Goal: Task Accomplishment & Management: Complete application form

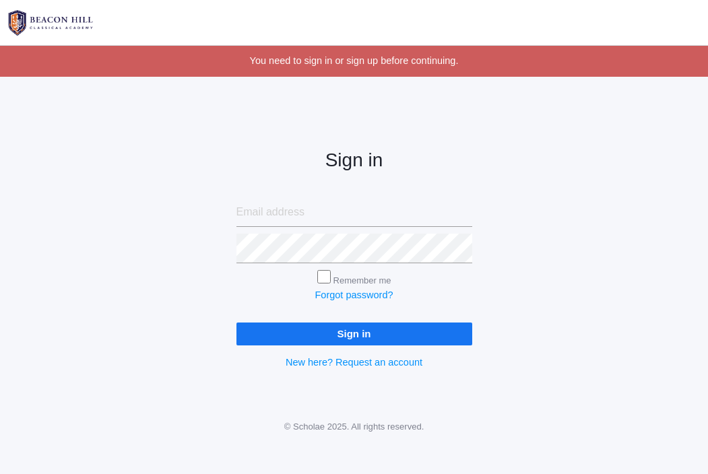
type input "[EMAIL_ADDRESS][DOMAIN_NAME]"
click at [368, 337] on input "Sign in" at bounding box center [354, 334] width 236 height 22
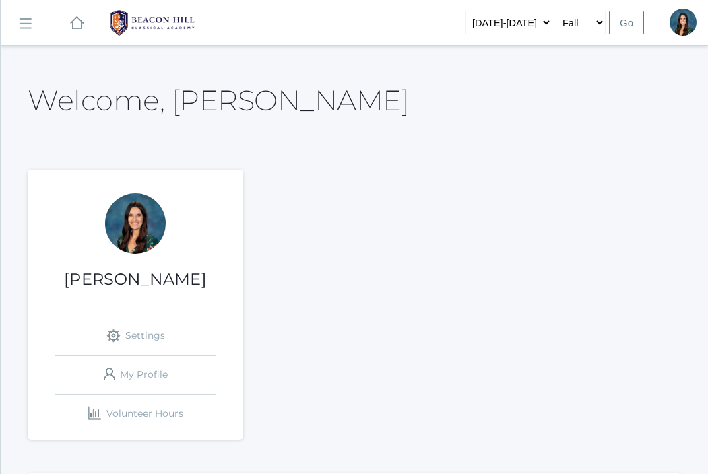
click at [19, 22] on rect at bounding box center [25, 24] width 22 height 22
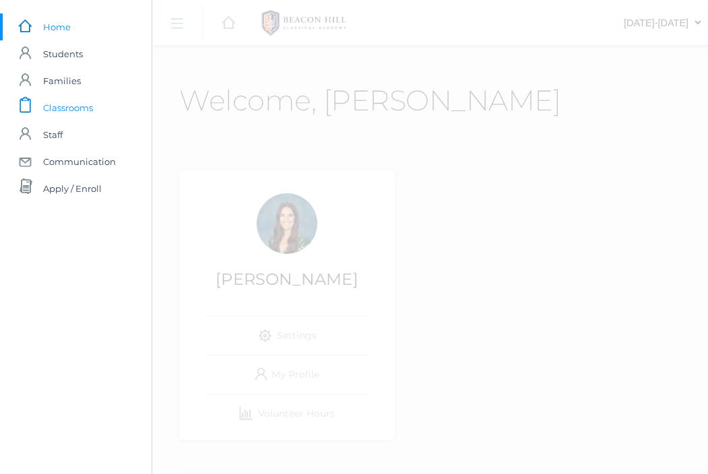
click at [76, 115] on span "Classrooms" at bounding box center [68, 107] width 50 height 27
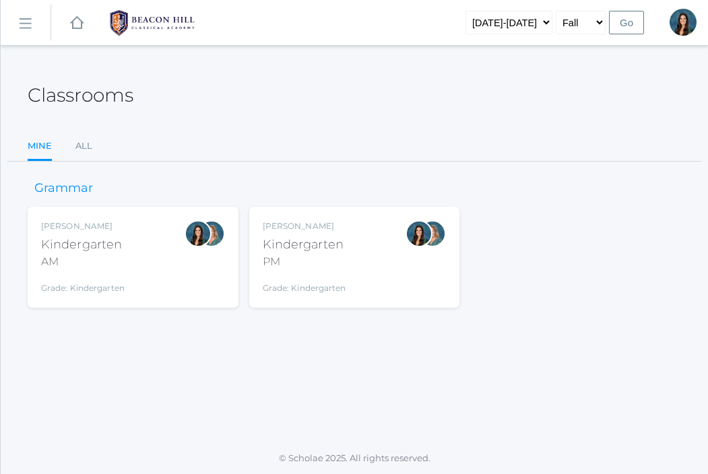
click at [157, 259] on div "Jordyn Dewey Kindergarten AM Grade: Kindergarten *KIND" at bounding box center [133, 257] width 184 height 74
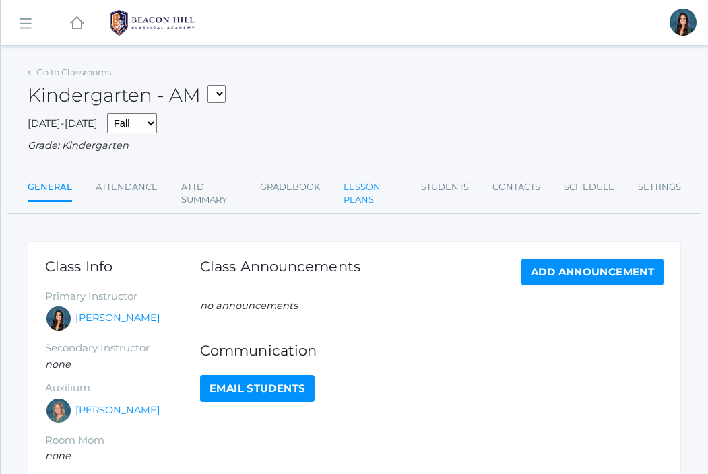
click at [364, 190] on link "Lesson Plans" at bounding box center [371, 194] width 54 height 40
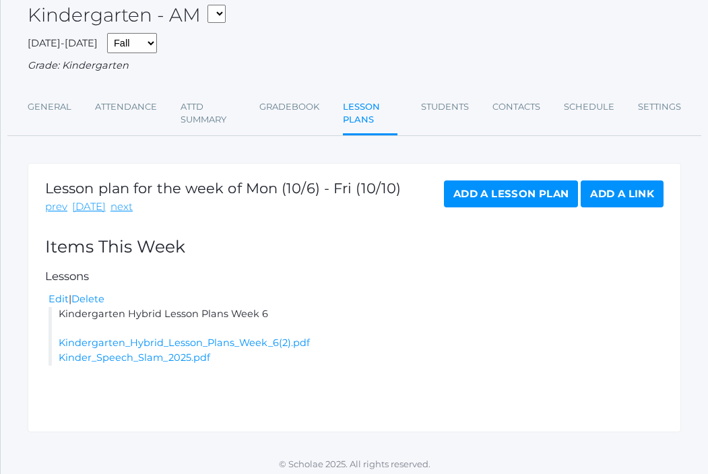
scroll to position [86, 0]
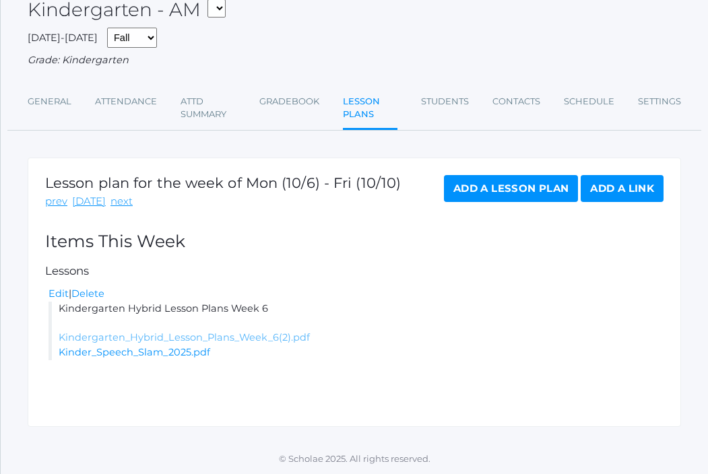
click at [198, 340] on link "Kindergarten_Hybrid_Lesson_Plans_Week_6(2).pdf" at bounding box center [184, 337] width 251 height 12
click at [131, 102] on link "Attendance" at bounding box center [126, 101] width 62 height 27
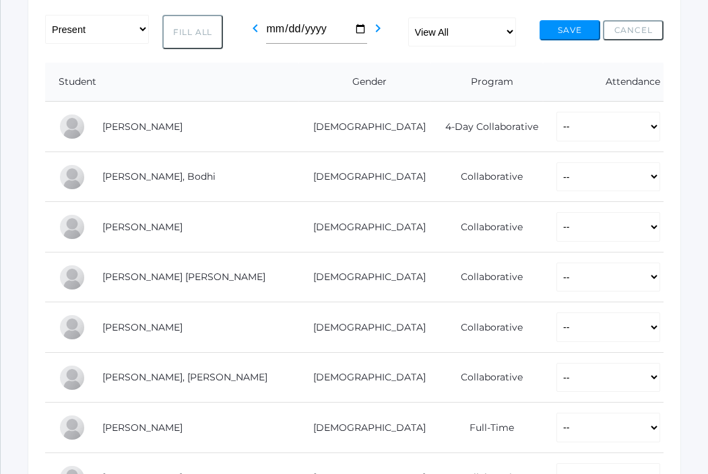
scroll to position [246, 0]
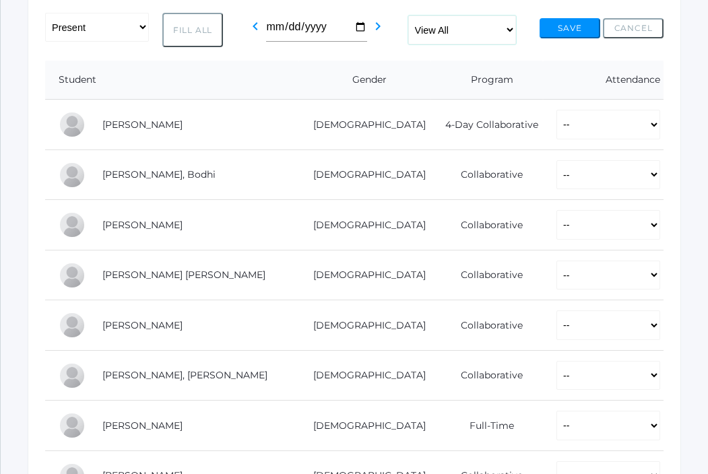
click at [444, 41] on select "View All Full-Time 4-Day Collaborative Collaborative" at bounding box center [462, 30] width 108 height 30
select select "collaborative"
click at [409, 15] on select "View All Full-Time 4-Day Collaborative Collaborative" at bounding box center [462, 30] width 108 height 30
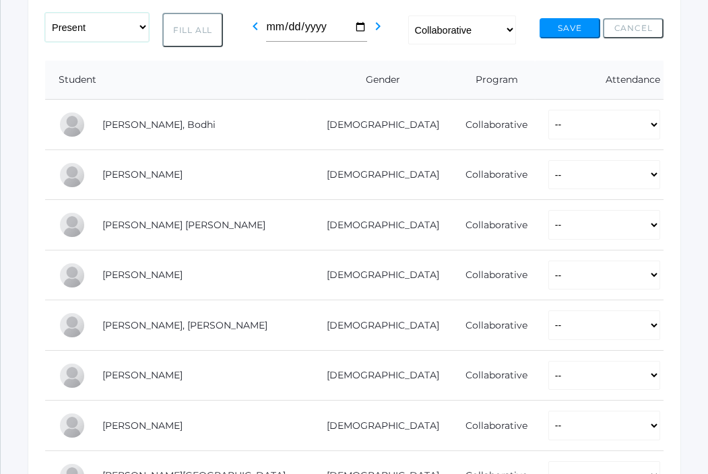
click at [123, 32] on select "-- Present Present-At-Home Tardy Excused Tardy Unexcused Absent Excused Absent …" at bounding box center [97, 28] width 104 height 30
select select "PH"
click at [45, 13] on select "-- Present Present-At-Home Tardy Excused Tardy Unexcused Absent Excused Absent …" at bounding box center [97, 28] width 104 height 30
click at [201, 29] on button "Fill All" at bounding box center [192, 30] width 61 height 35
select select "PH"
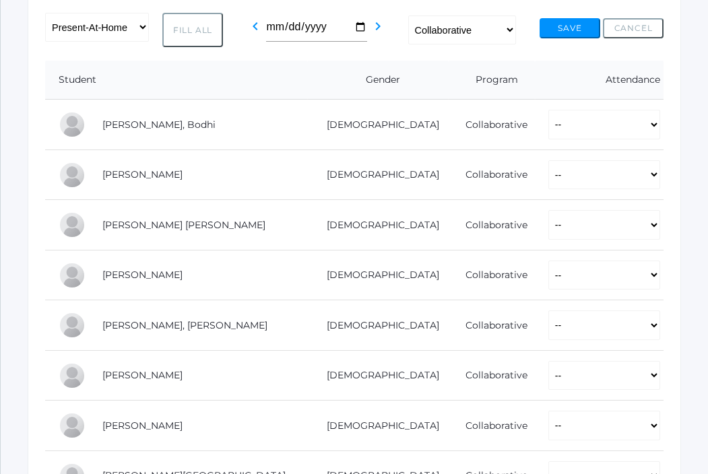
select select "PH"
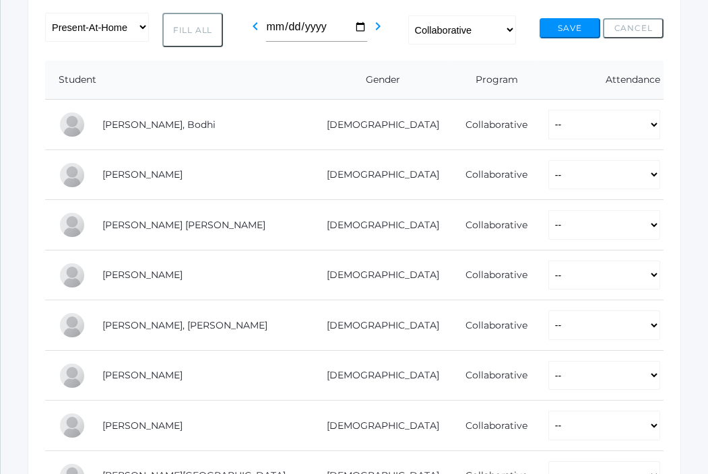
select select "PH"
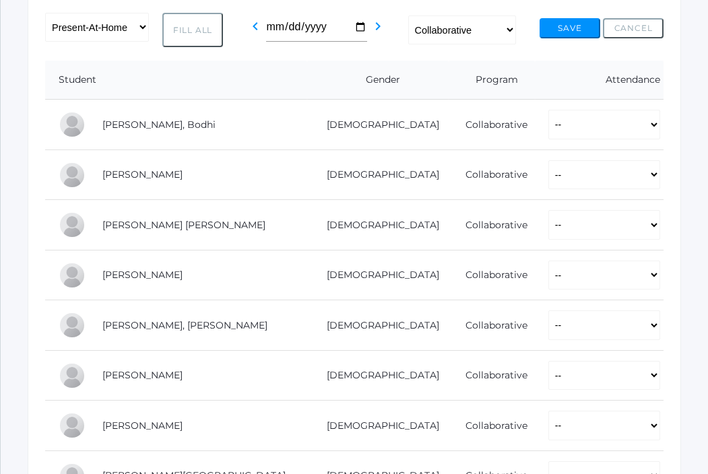
select select "PH"
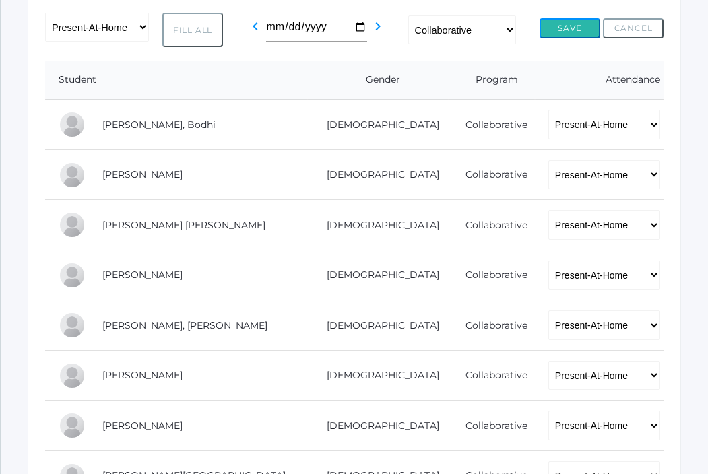
click at [577, 32] on button "Save" at bounding box center [570, 28] width 61 height 20
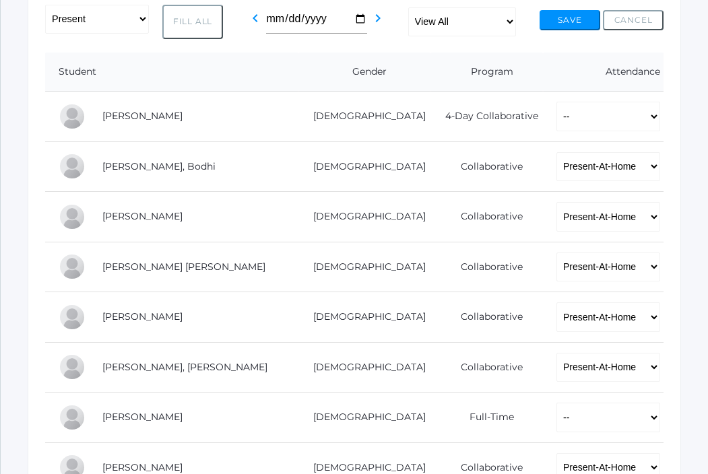
scroll to position [306, 0]
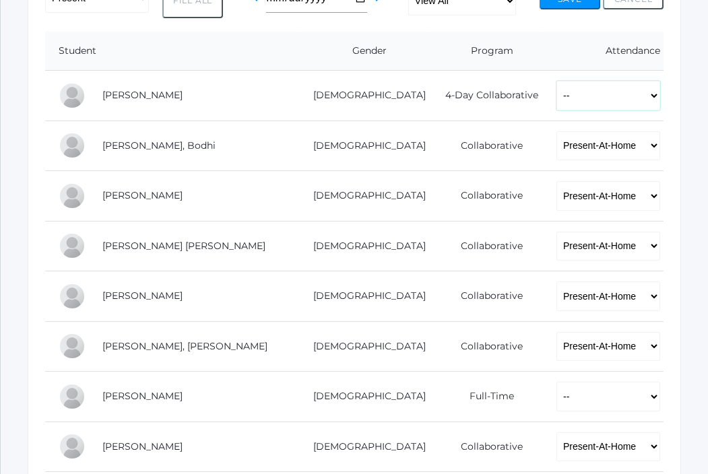
click at [556, 96] on select "-- Present Present-At-Home Tardy Excused Tardy Unexcused Absent Excused Absent …" at bounding box center [608, 96] width 104 height 30
select select "AE"
click at [556, 81] on select "-- Present Present-At-Home Tardy Excused Tardy Unexcused Absent Excused Absent …" at bounding box center [608, 96] width 104 height 30
click at [556, 399] on select "-- Present Present-At-Home Tardy Excused Tardy Unexcused Absent Excused Absent …" at bounding box center [608, 397] width 104 height 30
select select "P"
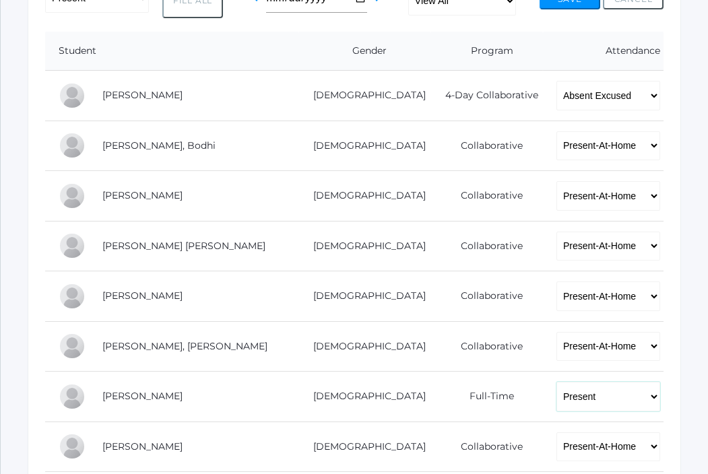
click at [556, 382] on select "-- Present Present-At-Home Tardy Excused Tardy Unexcused Absent Excused Absent …" at bounding box center [608, 397] width 104 height 30
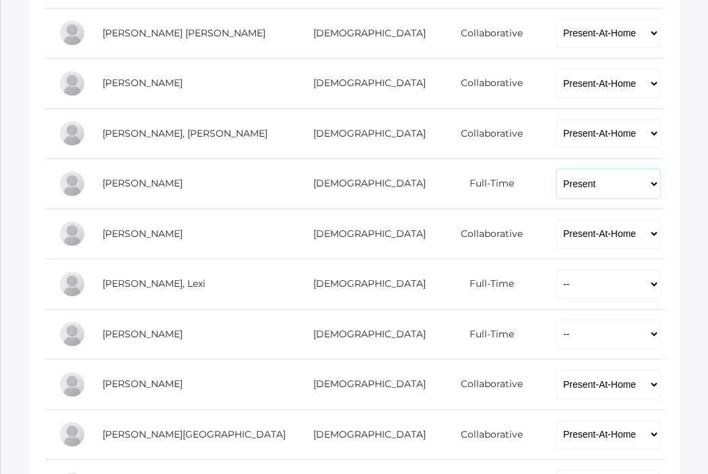
scroll to position [554, 0]
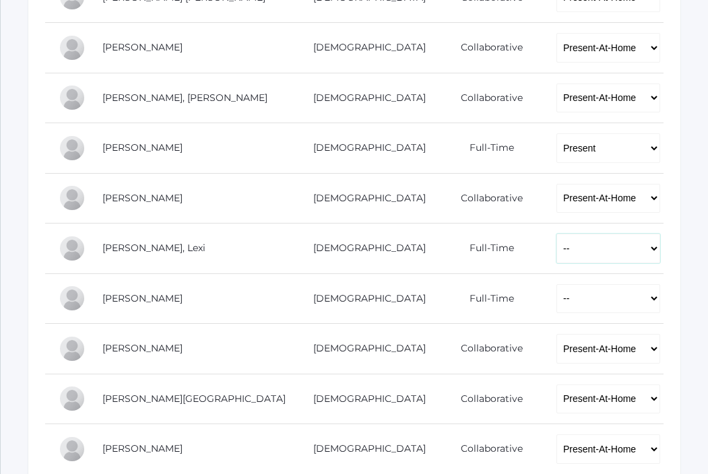
click at [556, 236] on select "-- Present Present-At-Home Tardy Excused Tardy Unexcused Absent Excused Absent …" at bounding box center [608, 249] width 104 height 30
select select "P"
click at [556, 234] on select "-- Present Present-At-Home Tardy Excused Tardy Unexcused Absent Excused Absent …" at bounding box center [608, 249] width 104 height 30
click at [556, 315] on td "-- Present Present-At-Home Tardy Excused Tardy Unexcused Absent Excused Absent …" at bounding box center [603, 299] width 121 height 51
click at [556, 302] on select "-- Present Present-At-Home Tardy Excused Tardy Unexcused Absent Excused Absent …" at bounding box center [608, 299] width 104 height 30
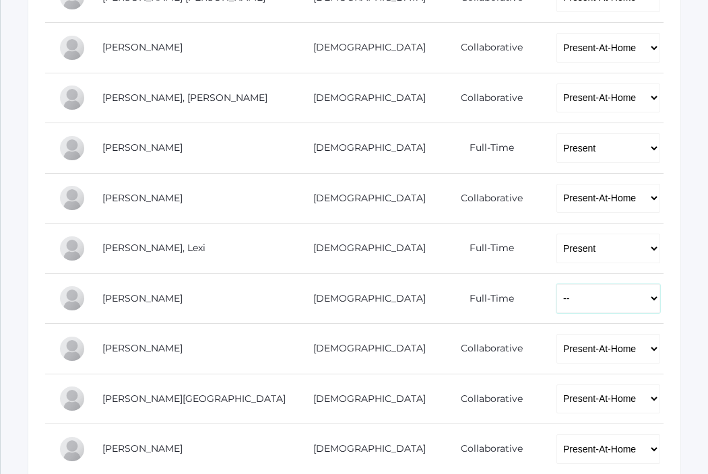
select select "P"
click at [556, 284] on select "-- Present Present-At-Home Tardy Excused Tardy Unexcused Absent Excused Absent …" at bounding box center [608, 299] width 104 height 30
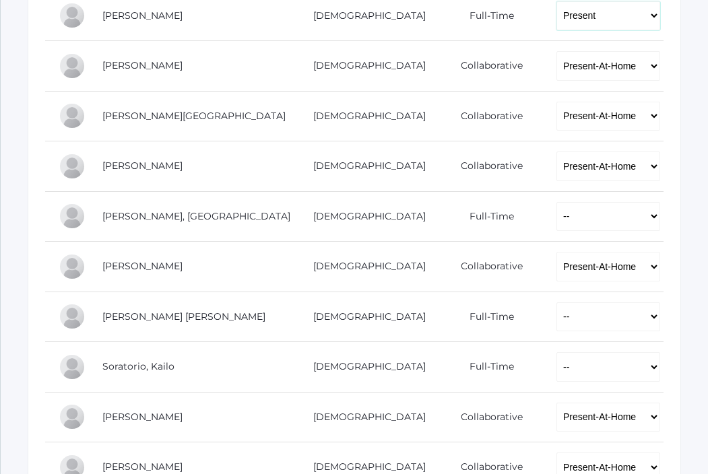
scroll to position [841, 0]
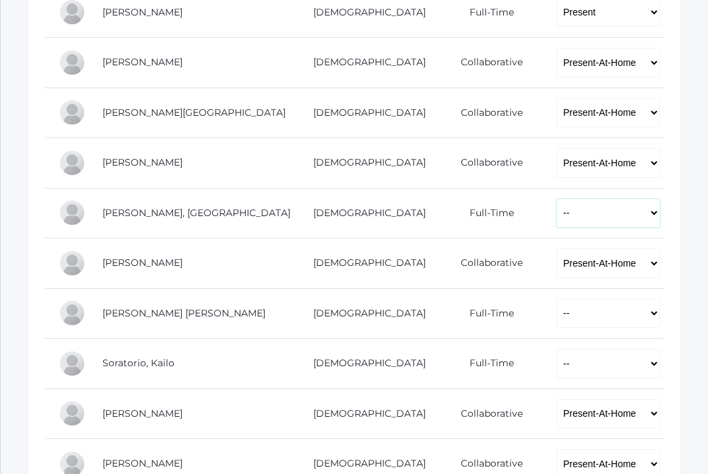
click at [556, 225] on select "-- Present Present-At-Home Tardy Excused Tardy Unexcused Absent Excused Absent …" at bounding box center [608, 214] width 104 height 30
select select "P"
click at [556, 199] on select "-- Present Present-At-Home Tardy Excused Tardy Unexcused Absent Excused Absent …" at bounding box center [608, 214] width 104 height 30
click at [556, 307] on select "-- Present Present-At-Home Tardy Excused Tardy Unexcused Absent Excused Absent …" at bounding box center [608, 314] width 104 height 30
select select "P"
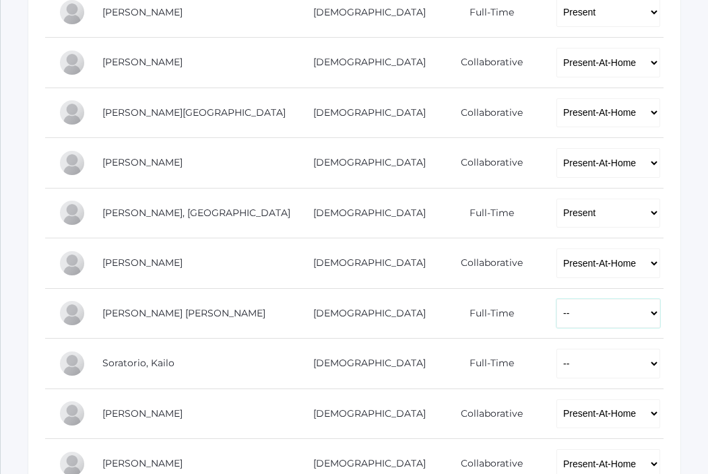
click at [556, 299] on select "-- Present Present-At-Home Tardy Excused Tardy Unexcused Absent Excused Absent …" at bounding box center [608, 314] width 104 height 30
click at [556, 369] on select "-- Present Present-At-Home Tardy Excused Tardy Unexcused Absent Excused Absent …" at bounding box center [608, 364] width 104 height 30
select select "P"
click at [556, 349] on select "-- Present Present-At-Home Tardy Excused Tardy Unexcused Absent Excused Absent …" at bounding box center [608, 364] width 104 height 30
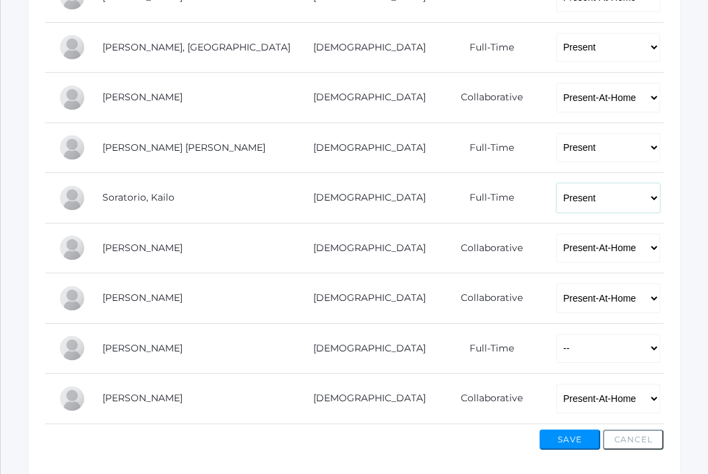
scroll to position [1060, 0]
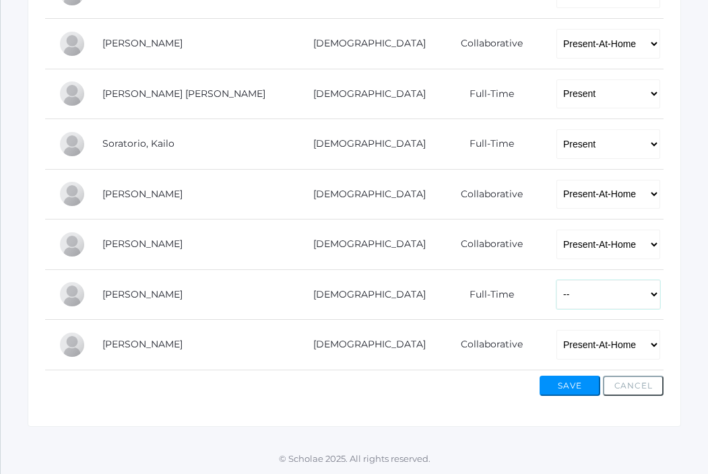
click at [556, 288] on select "-- Present Present-At-Home Tardy Excused Tardy Unexcused Absent Excused Absent …" at bounding box center [608, 295] width 104 height 30
select select "P"
click at [556, 280] on select "-- Present Present-At-Home Tardy Excused Tardy Unexcused Absent Excused Absent …" at bounding box center [608, 295] width 104 height 30
click at [583, 383] on button "Save" at bounding box center [570, 386] width 61 height 20
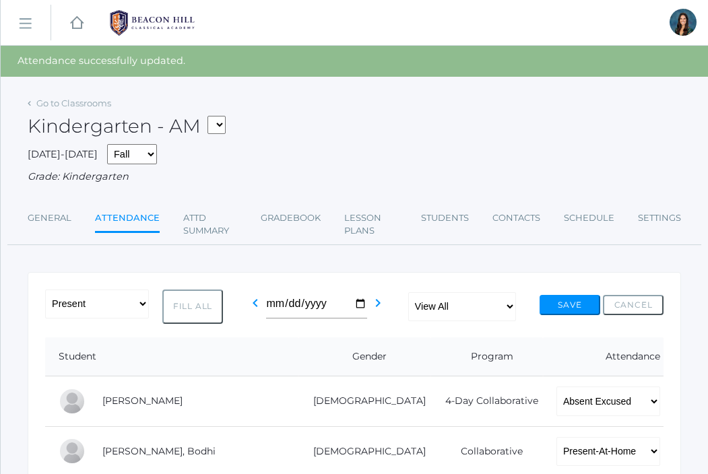
click at [216, 116] on select "*KIND - Kindergarten AM *KIND - Kindergarten PM" at bounding box center [216, 125] width 18 height 18
select select "2131"
click at [212, 116] on select "*KIND - Kindergarten AM *KIND - Kindergarten PM" at bounding box center [216, 125] width 18 height 18
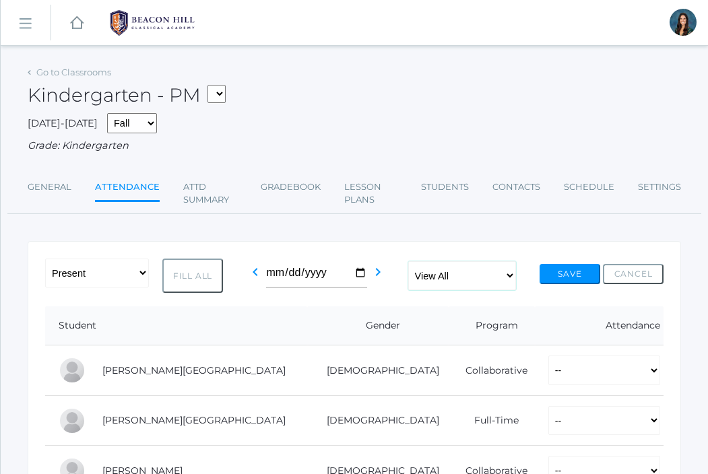
click at [435, 284] on select "View All Full-Time 4-Day Collaborative Collaborative" at bounding box center [462, 276] width 108 height 30
select select "collaborative"
click at [409, 261] on select "View All Full-Time 4-Day Collaborative Collaborative" at bounding box center [462, 276] width 108 height 30
click at [121, 280] on select "-- Present Present-At-Home Tardy Excused Tardy Unexcused Absent Excused Absent …" at bounding box center [97, 274] width 104 height 30
select select "PH"
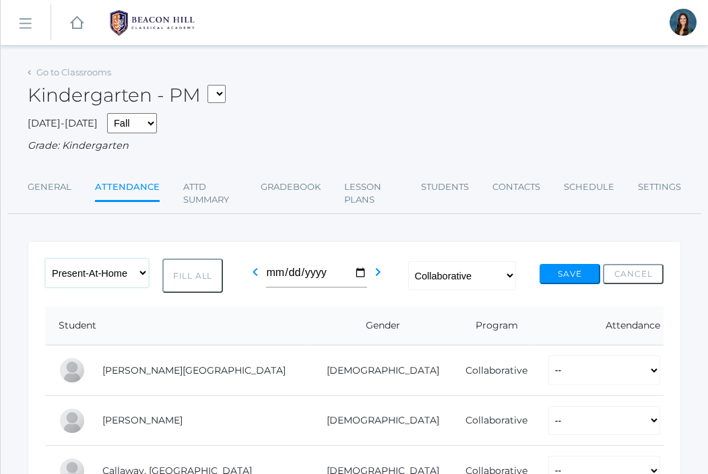
click at [45, 259] on select "-- Present Present-At-Home Tardy Excused Tardy Unexcused Absent Excused Absent …" at bounding box center [97, 274] width 104 height 30
click at [196, 286] on button "Fill All" at bounding box center [192, 276] width 61 height 35
select select "PH"
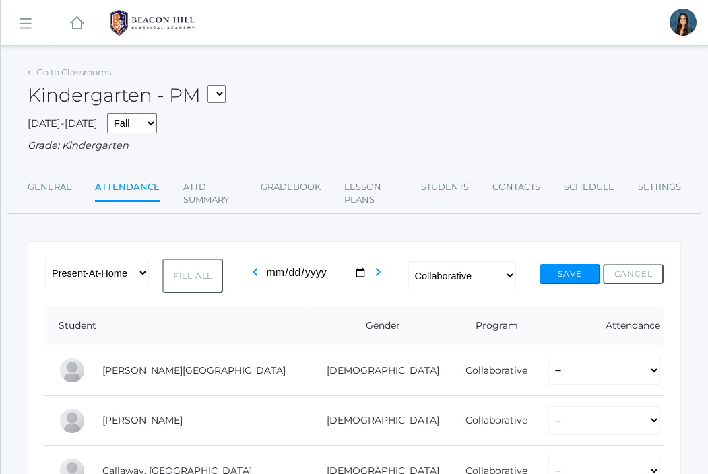
select select "PH"
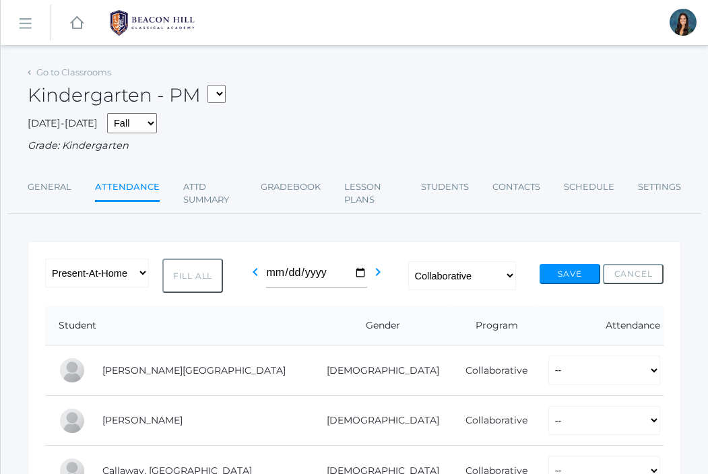
select select "PH"
click at [585, 272] on button "Save" at bounding box center [570, 274] width 61 height 20
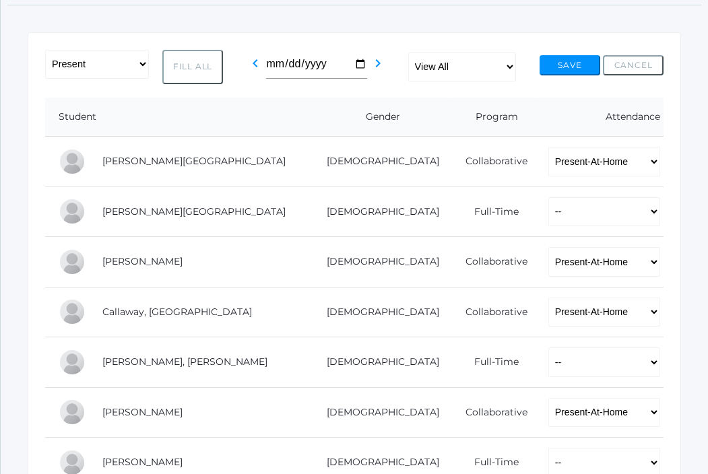
scroll to position [244, 0]
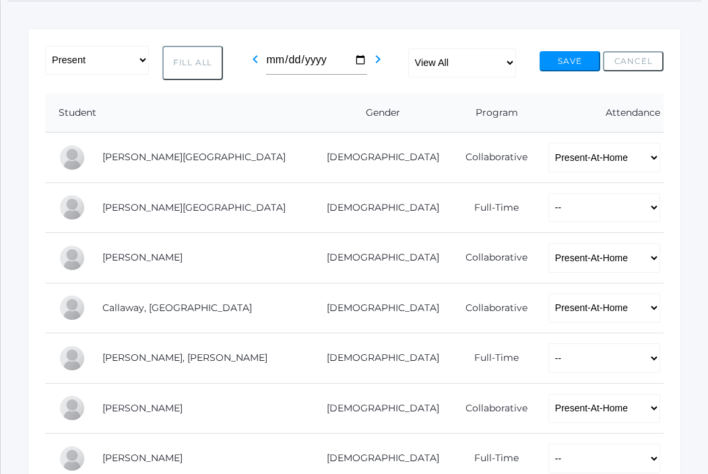
click at [535, 226] on td "-- Present Present-At-Home Tardy Excused Tardy Unexcused Absent Excused Absent …" at bounding box center [599, 208] width 129 height 51
click at [548, 216] on select "-- Present Present-At-Home Tardy Excused Tardy Unexcused Absent Excused Absent …" at bounding box center [604, 208] width 112 height 30
select select "P"
click at [548, 193] on select "-- Present Present-At-Home Tardy Excused Tardy Unexcused Absent Excused Absent …" at bounding box center [604, 208] width 112 height 30
click at [560, 353] on select "-- Present Present-At-Home Tardy Excused Tardy Unexcused Absent Excused Absent …" at bounding box center [604, 359] width 112 height 30
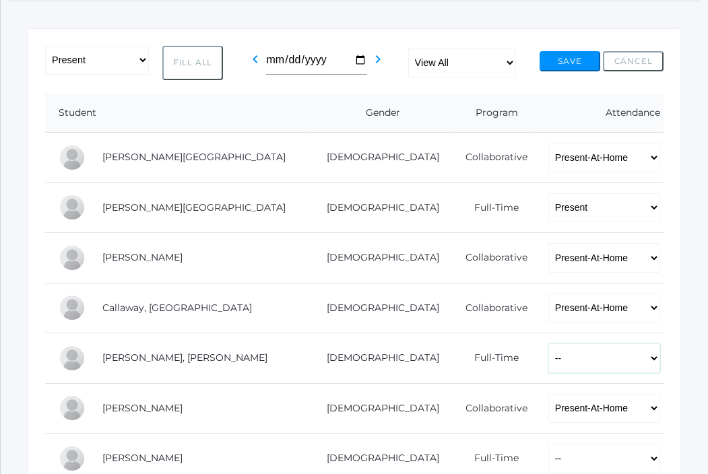
select select "AU"
click at [548, 344] on select "-- Present Present-At-Home Tardy Excused Tardy Unexcused Absent Excused Absent …" at bounding box center [604, 359] width 112 height 30
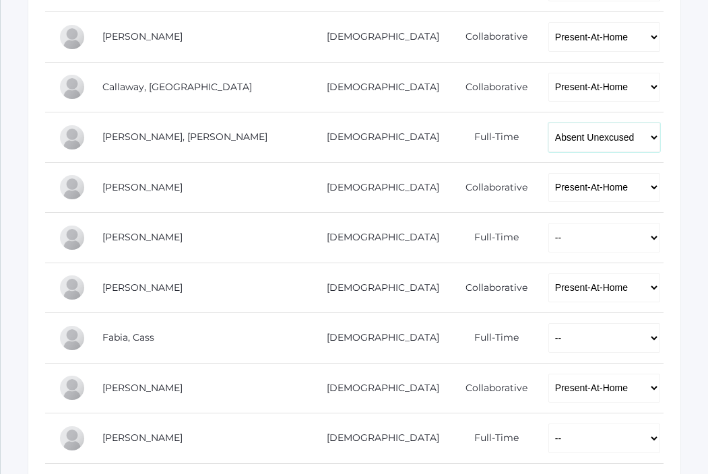
scroll to position [477, 0]
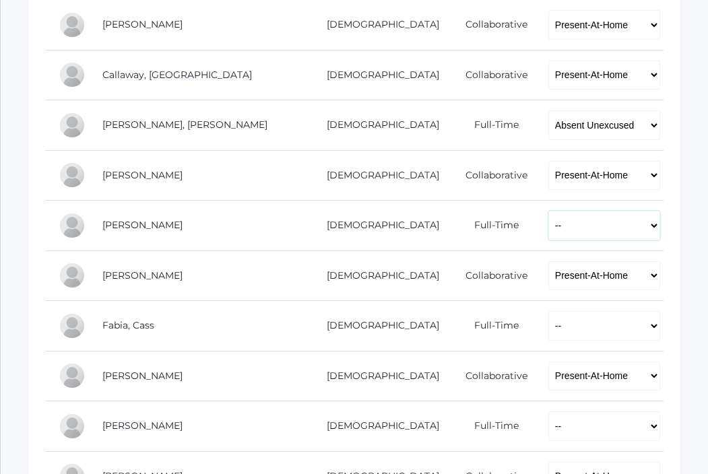
click at [548, 231] on select "-- Present Present-At-Home Tardy Excused Tardy Unexcused Absent Excused Absent …" at bounding box center [604, 226] width 112 height 30
select select "P"
click at [548, 211] on select "-- Present Present-At-Home Tardy Excused Tardy Unexcused Absent Excused Absent …" at bounding box center [604, 226] width 112 height 30
click at [556, 331] on select "-- Present Present-At-Home Tardy Excused Tardy Unexcused Absent Excused Absent …" at bounding box center [604, 326] width 112 height 30
select select "P"
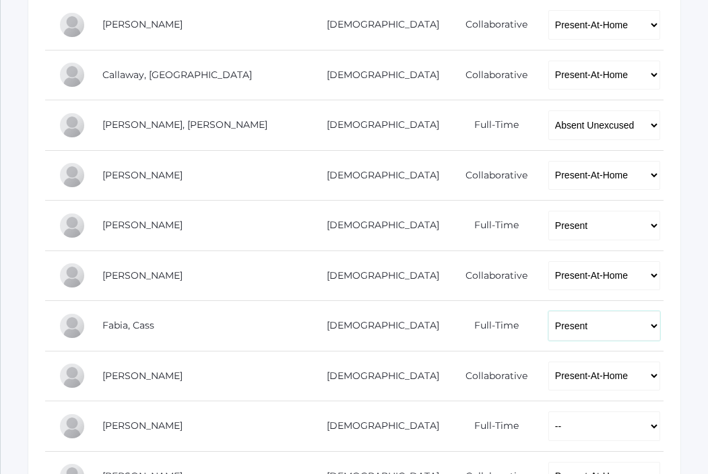
click at [548, 311] on select "-- Present Present-At-Home Tardy Excused Tardy Unexcused Absent Excused Absent …" at bounding box center [604, 326] width 112 height 30
click at [558, 420] on select "-- Present Present-At-Home Tardy Excused Tardy Unexcused Absent Excused Absent …" at bounding box center [604, 427] width 112 height 30
click at [548, 412] on select "-- Present Present-At-Home Tardy Excused Tardy Unexcused Absent Excused Absent …" at bounding box center [604, 427] width 112 height 30
click at [549, 428] on select "-- Present Present-At-Home Tardy Excused Tardy Unexcused Absent Excused Absent …" at bounding box center [604, 427] width 112 height 30
select select "P"
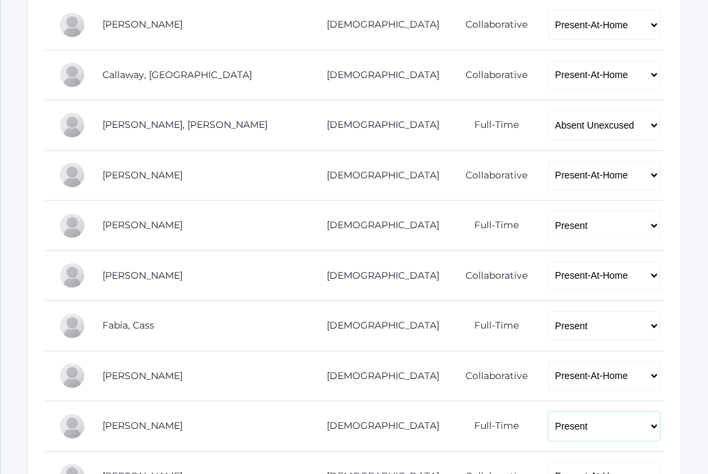
click at [548, 412] on select "-- Present Present-At-Home Tardy Excused Tardy Unexcused Absent Excused Absent …" at bounding box center [604, 427] width 112 height 30
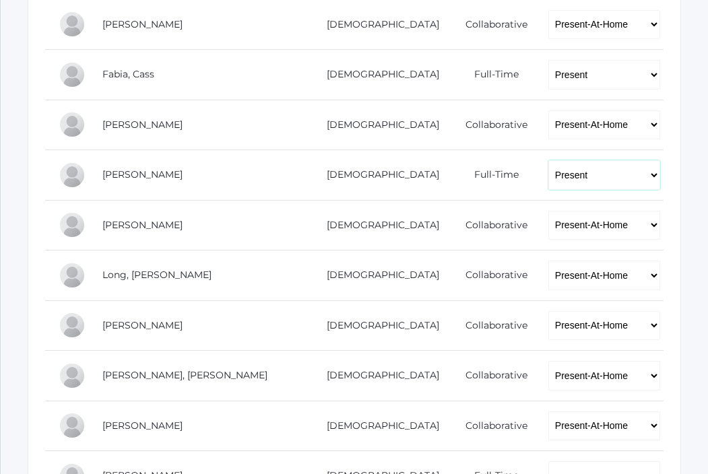
scroll to position [860, 0]
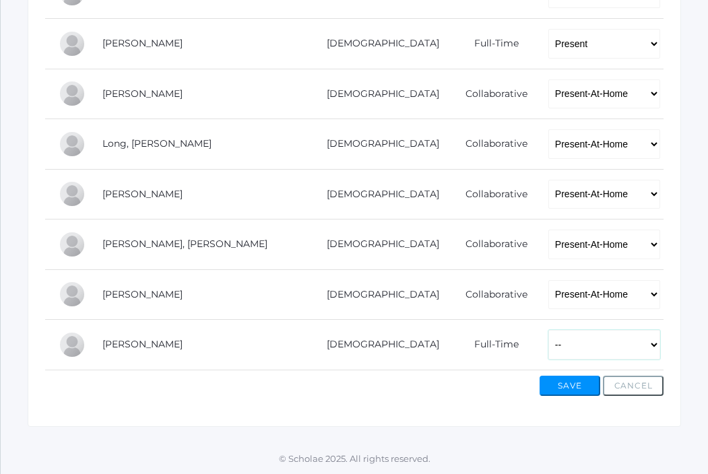
click at [548, 338] on select "-- Present Present-At-Home Tardy Excused Tardy Unexcused Absent Excused Absent …" at bounding box center [604, 345] width 112 height 30
select select "P"
click at [548, 330] on select "-- Present Present-At-Home Tardy Excused Tardy Unexcused Absent Excused Absent …" at bounding box center [604, 345] width 112 height 30
click at [569, 387] on button "Save" at bounding box center [570, 386] width 61 height 20
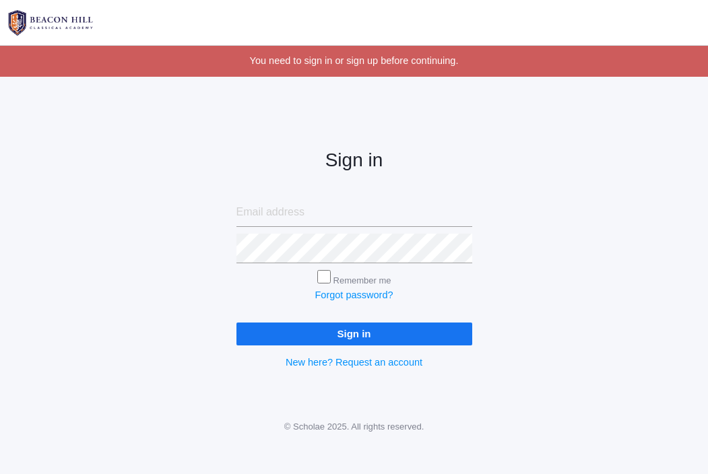
type input "[EMAIL_ADDRESS][DOMAIN_NAME]"
click at [346, 328] on input "Sign in" at bounding box center [354, 334] width 236 height 22
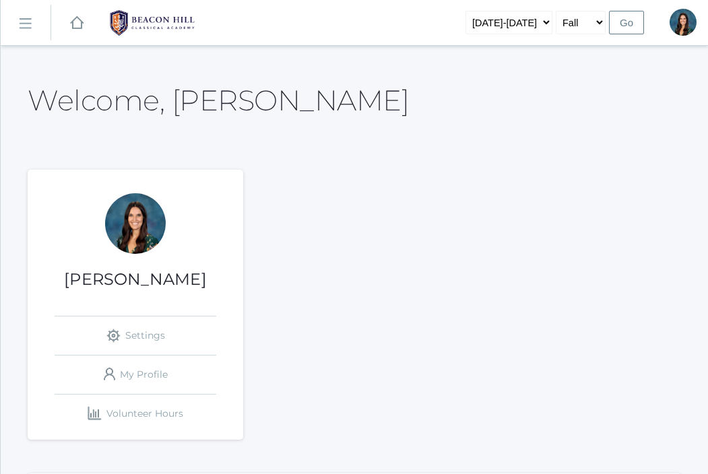
click at [27, 24] on rect at bounding box center [25, 24] width 22 height 22
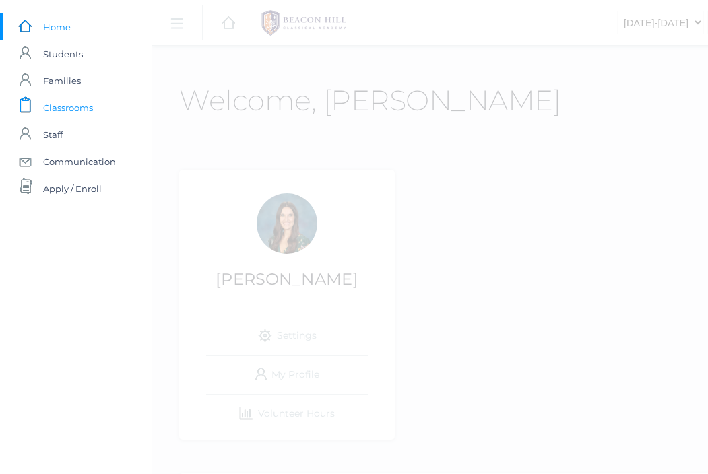
click at [59, 109] on span "Classrooms" at bounding box center [68, 107] width 50 height 27
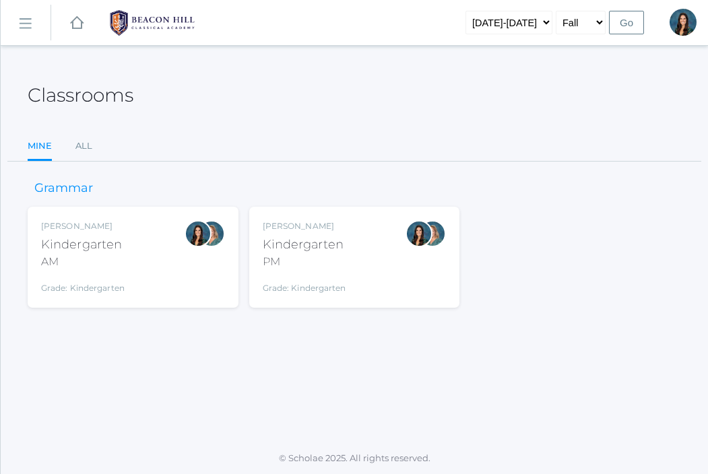
click at [148, 230] on div "[PERSON_NAME] Kindergarten AM Grade: Kindergarten *KIND" at bounding box center [133, 257] width 184 height 74
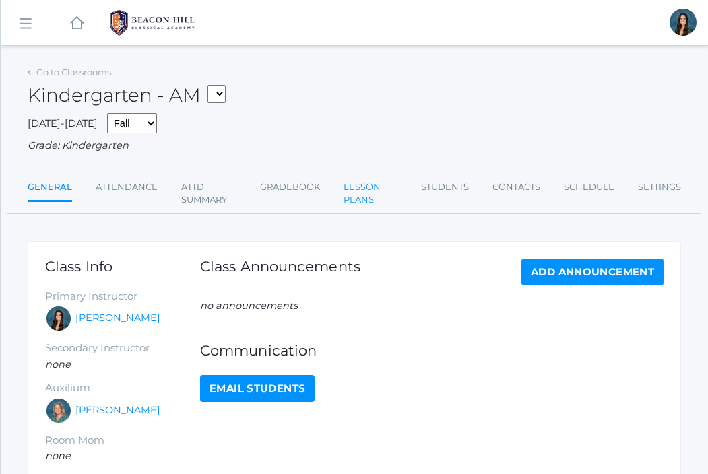
click at [360, 203] on link "Lesson Plans" at bounding box center [371, 194] width 54 height 40
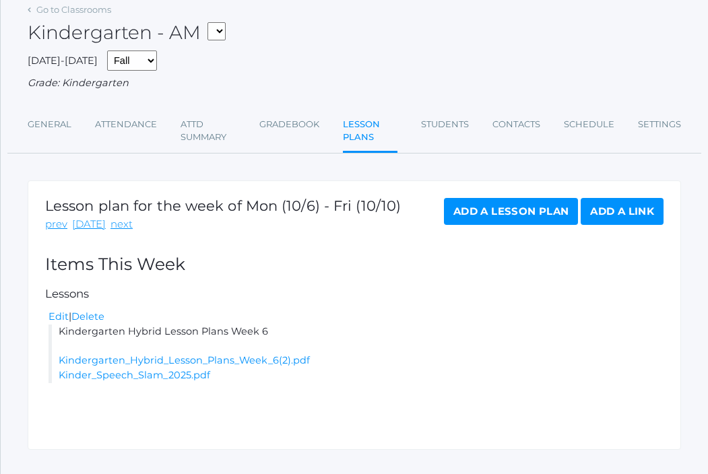
scroll to position [86, 0]
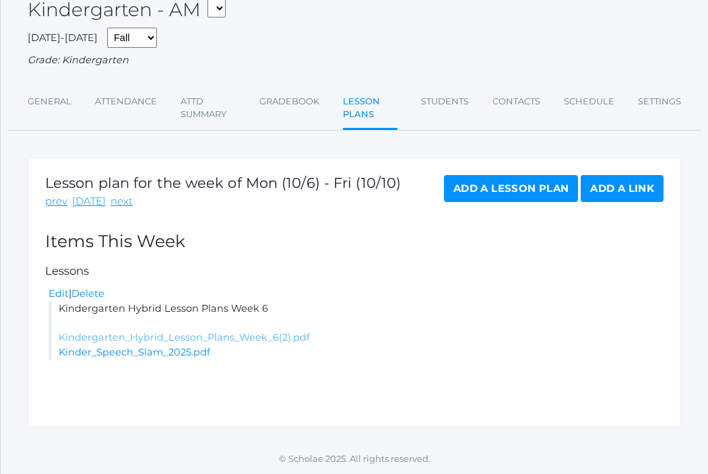
click at [287, 337] on link "Kindergarten_Hybrid_Lesson_Plans_Week_6(2).pdf" at bounding box center [184, 337] width 251 height 12
